Goal: Check status: Check status

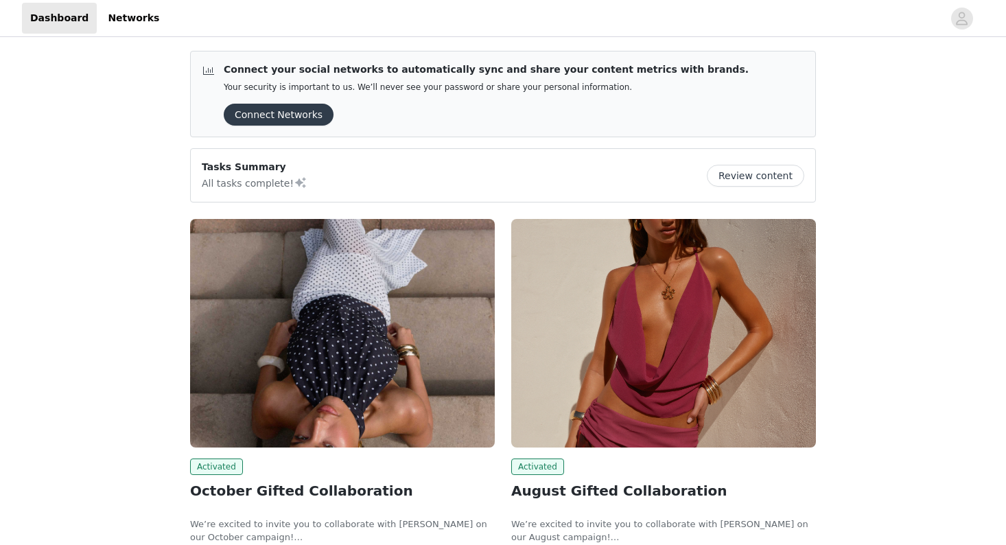
click at [322, 330] on img at bounding box center [342, 333] width 305 height 228
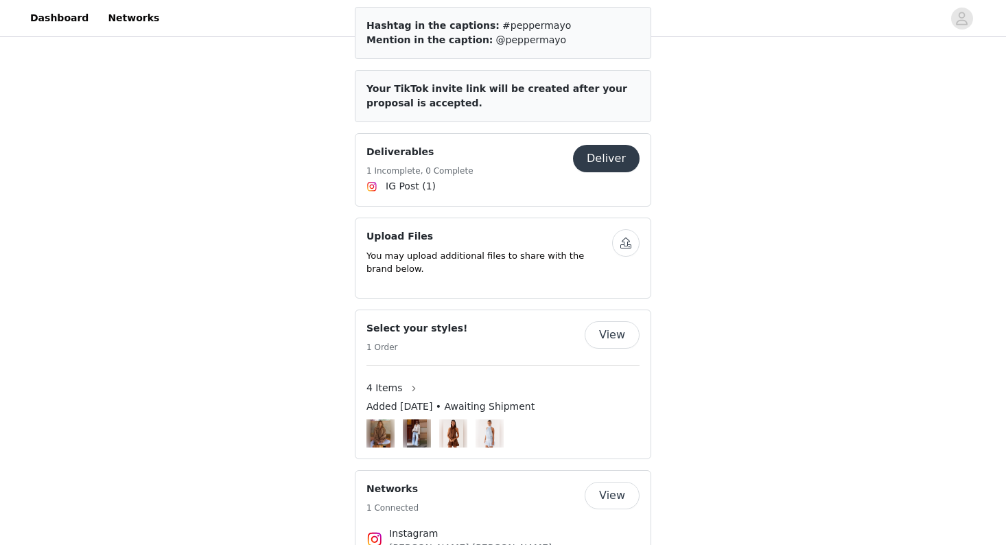
scroll to position [767, 0]
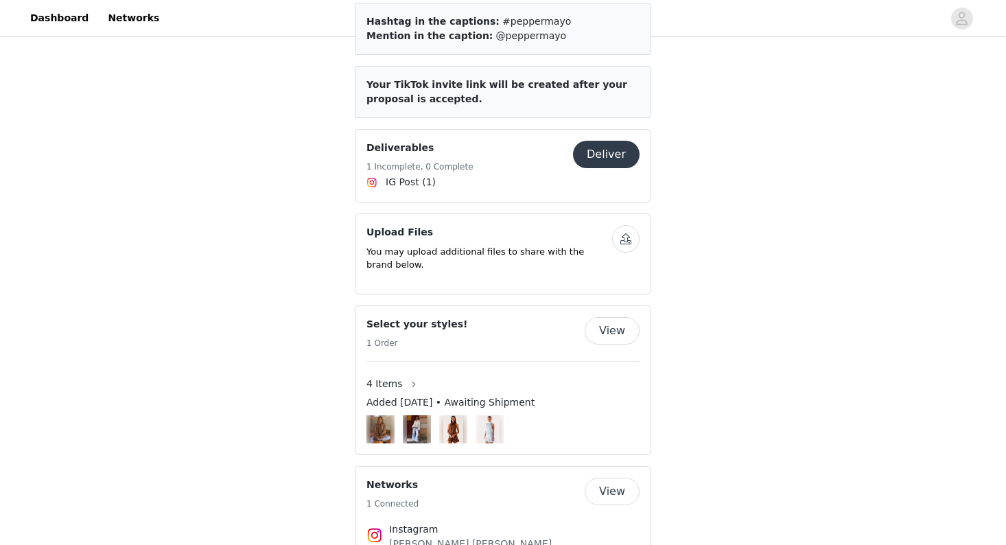
click at [398, 377] on span "4 Items" at bounding box center [384, 384] width 36 height 14
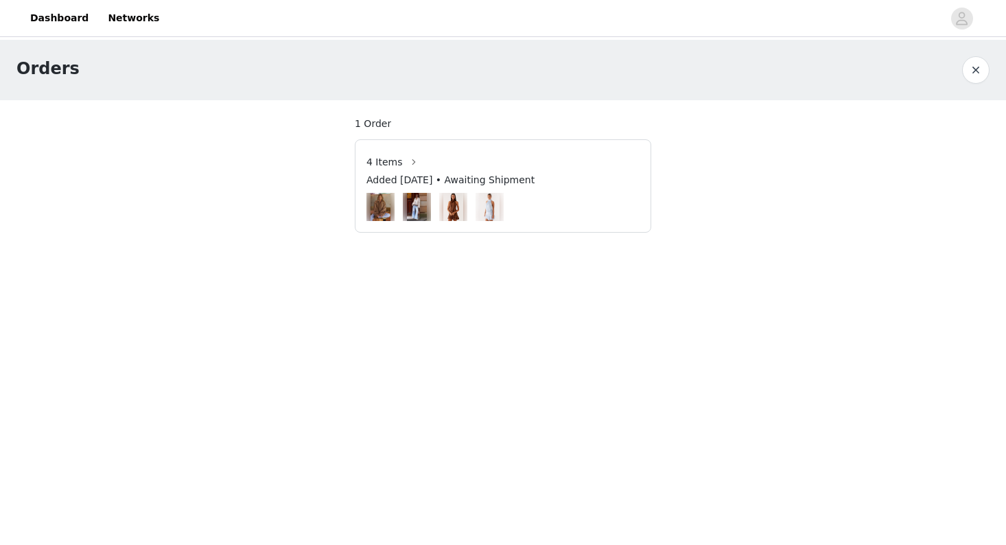
click at [481, 188] on div "Added [DATE] • Awaiting Shipment" at bounding box center [502, 183] width 273 height 20
click at [394, 157] on span "4 Items" at bounding box center [384, 162] width 36 height 14
click at [405, 159] on button "button" at bounding box center [414, 162] width 22 height 22
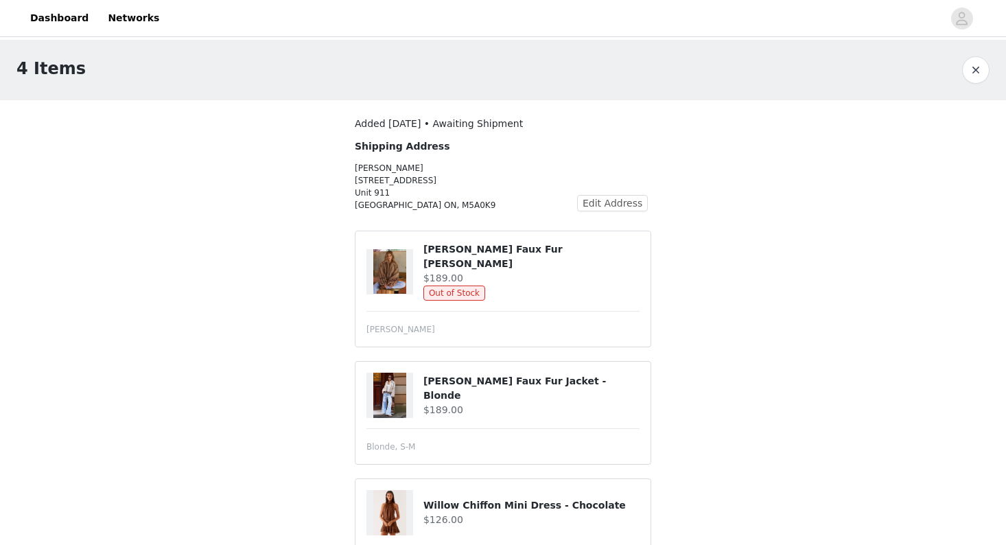
scroll to position [-1, 0]
click at [403, 279] on img at bounding box center [389, 271] width 33 height 45
